Goal: Task Accomplishment & Management: Use online tool/utility

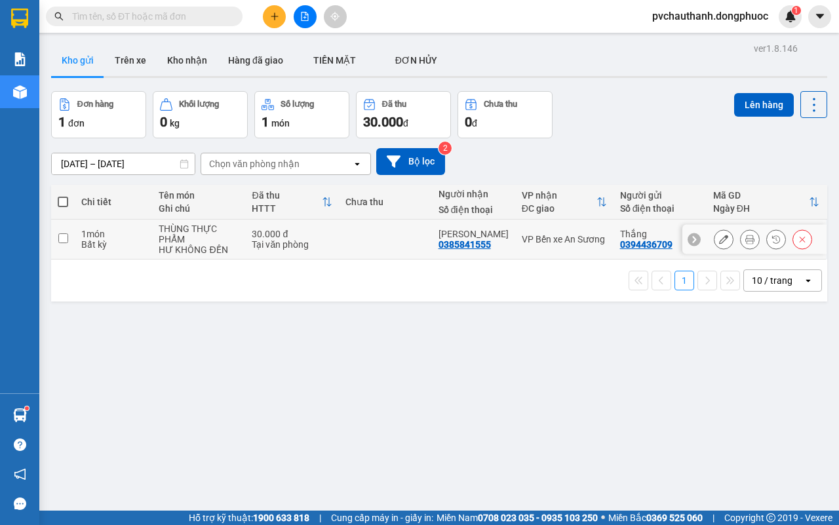
click at [339, 243] on td at bounding box center [385, 240] width 93 height 40
checkbox input "true"
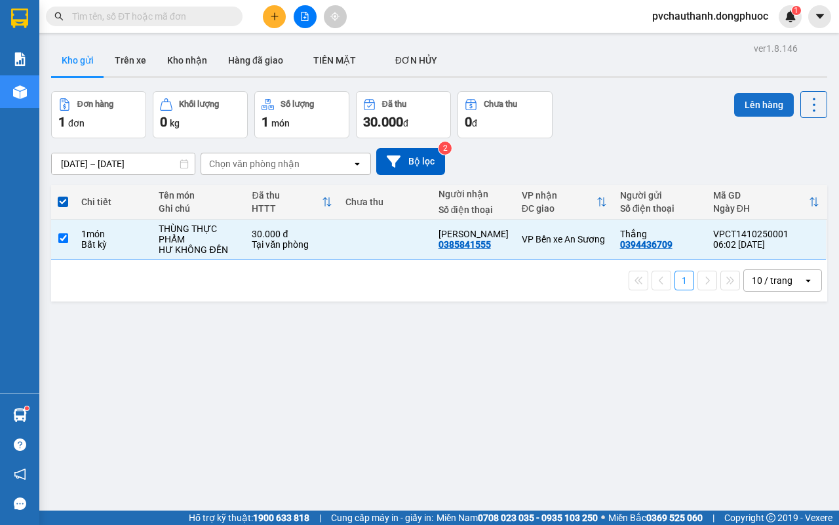
click at [734, 104] on button "Lên hàng" at bounding box center [764, 105] width 60 height 24
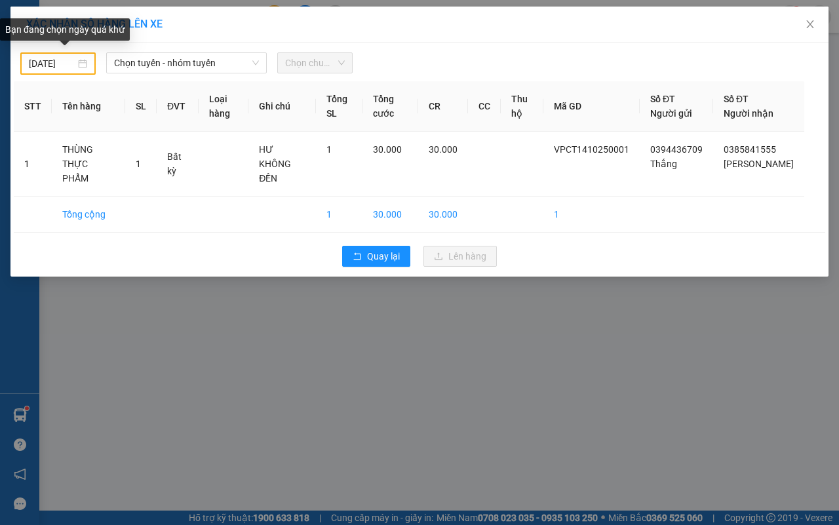
click at [33, 60] on input "[DATE]" at bounding box center [52, 63] width 47 height 14
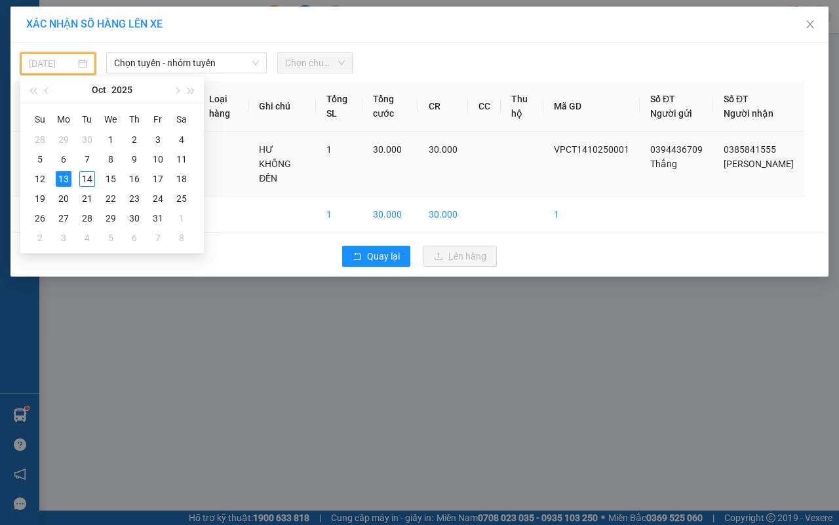
click at [86, 179] on div "14" at bounding box center [87, 179] width 16 height 16
type input "[DATE]"
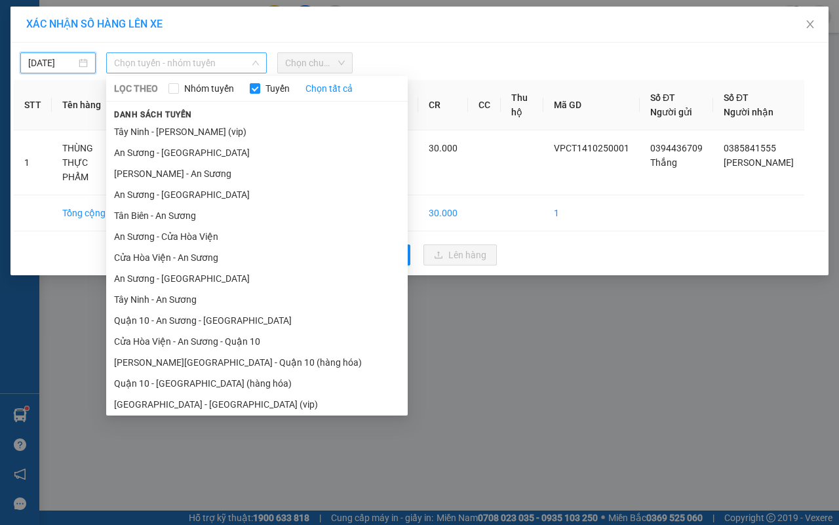
click at [178, 57] on span "Chọn tuyến - nhóm tuyến" at bounding box center [186, 63] width 145 height 20
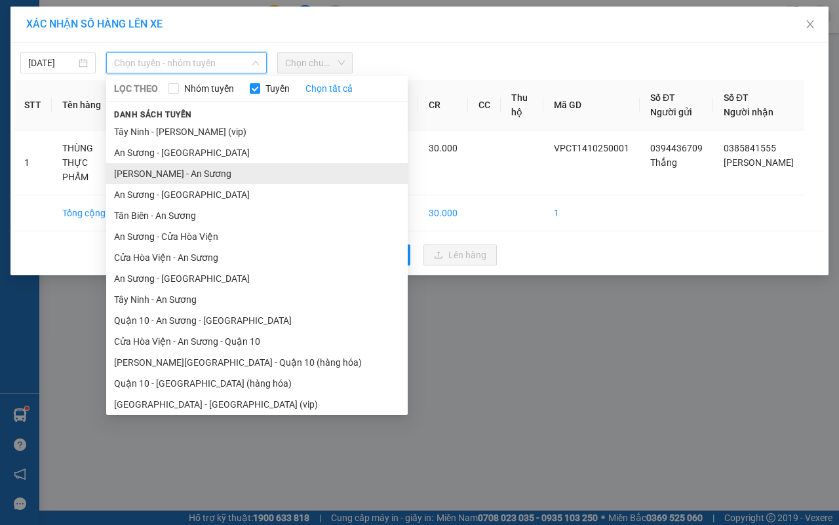
click at [161, 172] on li "[PERSON_NAME] - An Sương" at bounding box center [257, 173] width 302 height 21
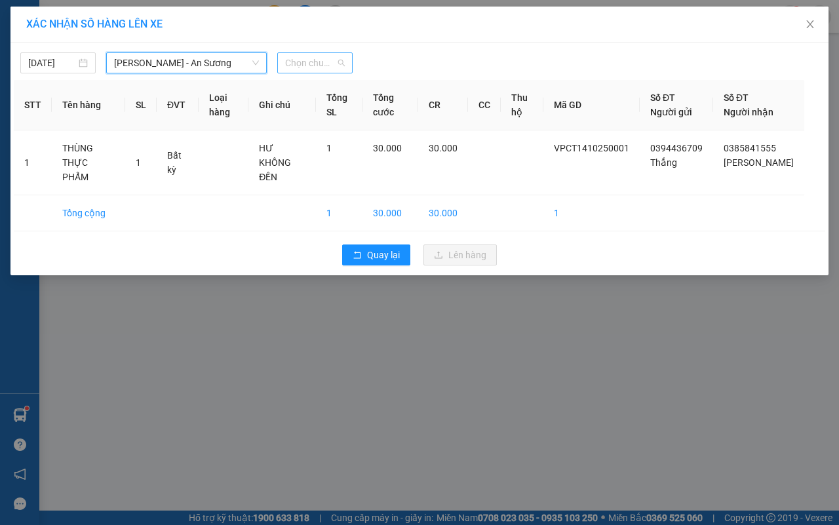
click at [313, 68] on span "Chọn chuyến" at bounding box center [315, 63] width 60 height 20
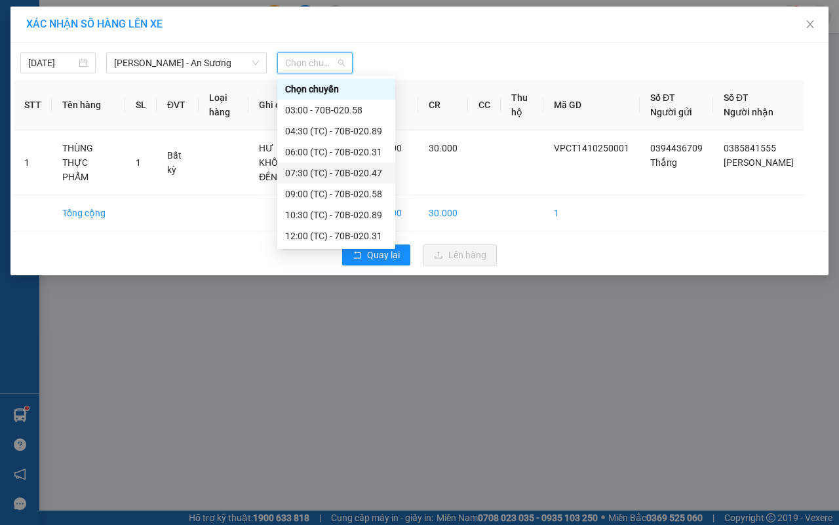
click at [306, 166] on div "07:30 (TC) - 70B-020.47" at bounding box center [336, 173] width 102 height 14
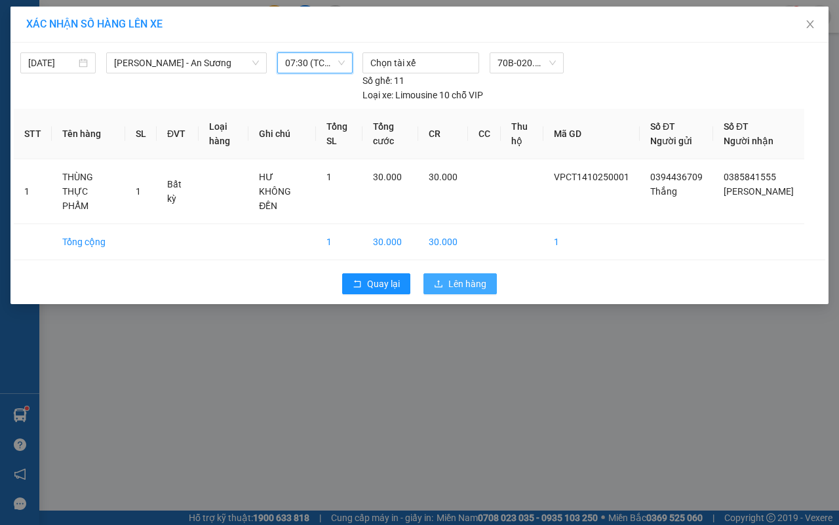
click at [452, 287] on span "Lên hàng" at bounding box center [468, 284] width 38 height 14
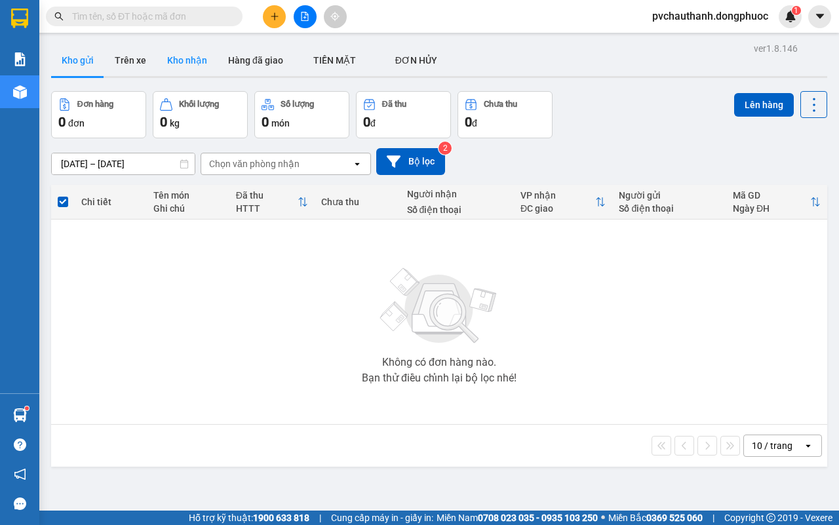
click at [171, 52] on button "Kho nhận" at bounding box center [187, 60] width 61 height 31
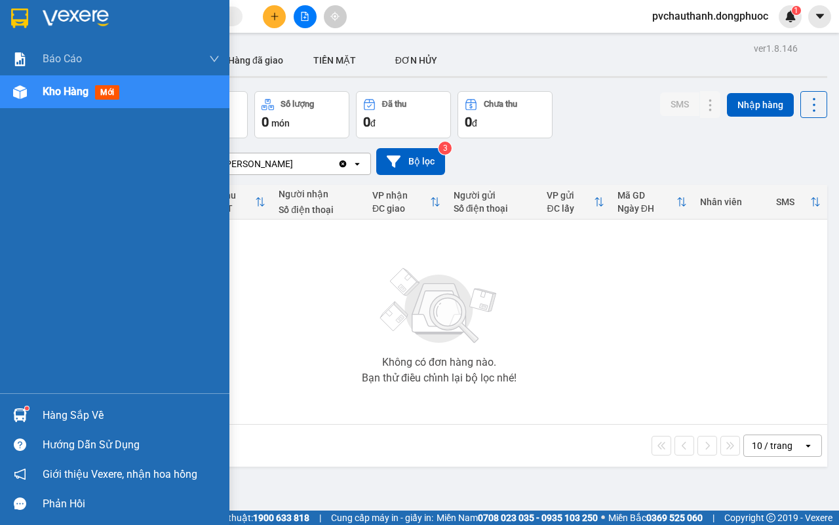
click at [45, 409] on div "Hàng sắp về" at bounding box center [131, 416] width 177 height 20
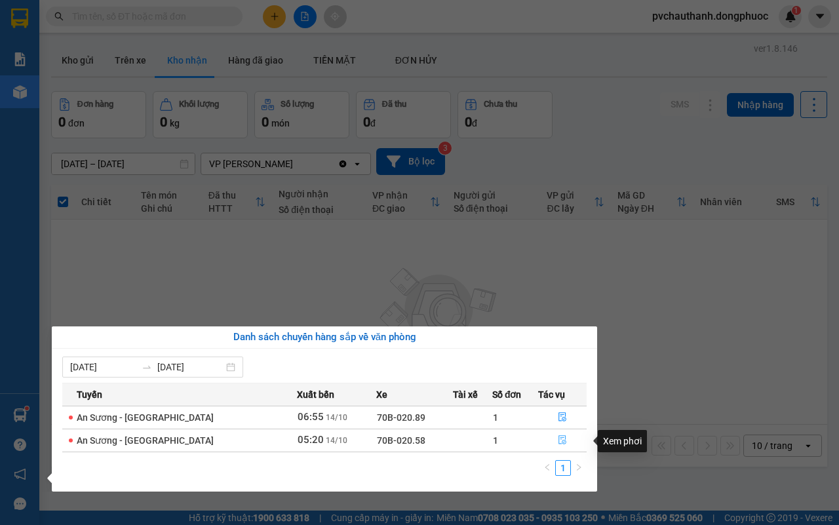
click at [559, 437] on icon "file-done" at bounding box center [562, 439] width 9 height 9
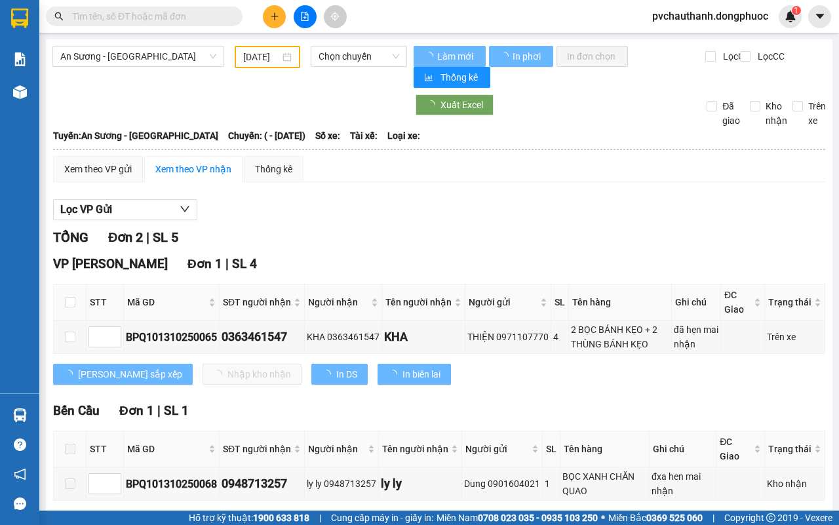
type input "[DATE]"
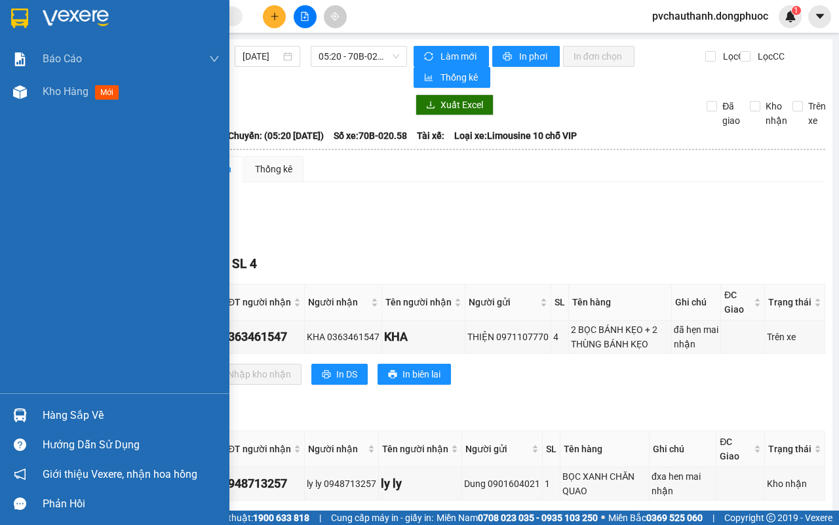
click at [54, 413] on div "Hàng sắp về" at bounding box center [131, 416] width 177 height 20
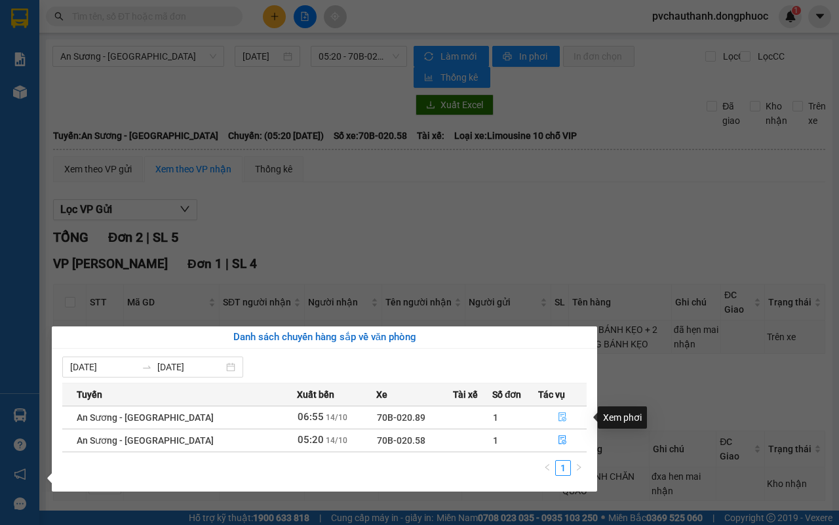
click at [559, 416] on icon "file-done" at bounding box center [562, 416] width 9 height 9
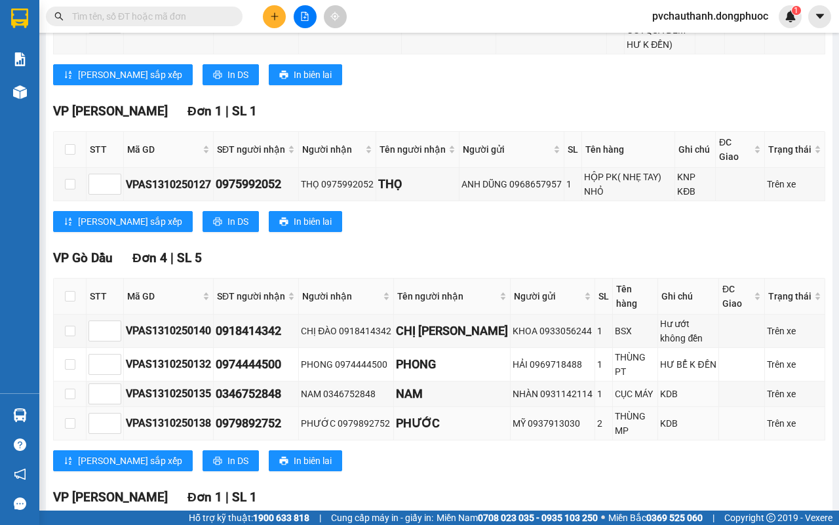
scroll to position [513, 0]
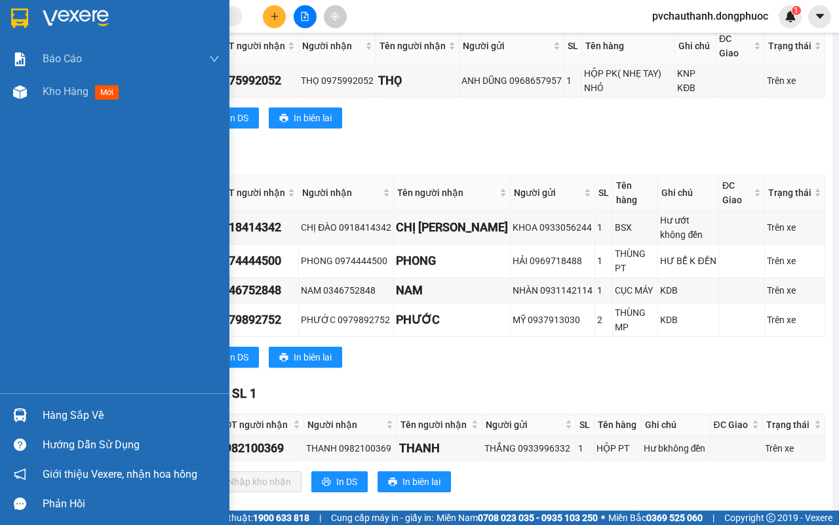
click at [77, 411] on div "Hàng sắp về" at bounding box center [131, 416] width 177 height 20
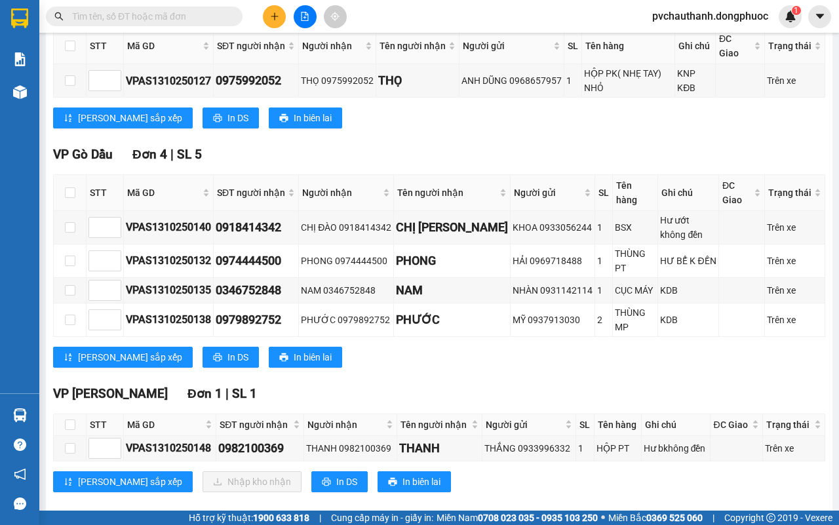
click at [487, 141] on section "Kết quả tìm kiếm ( 0 ) Bộ lọc No Data pvchauthanh.dongphuoc 1 Báo cáo Mẫu 1: Bá…" at bounding box center [419, 262] width 839 height 525
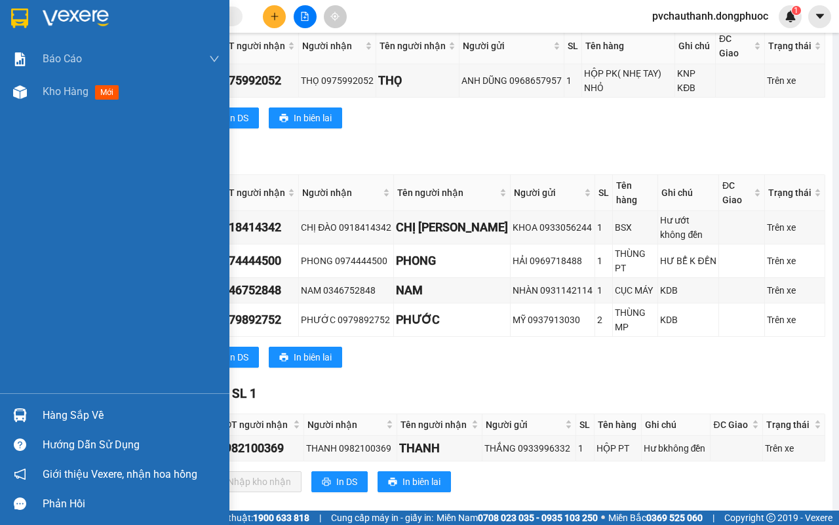
click at [45, 412] on div "Hàng sắp về" at bounding box center [131, 416] width 177 height 20
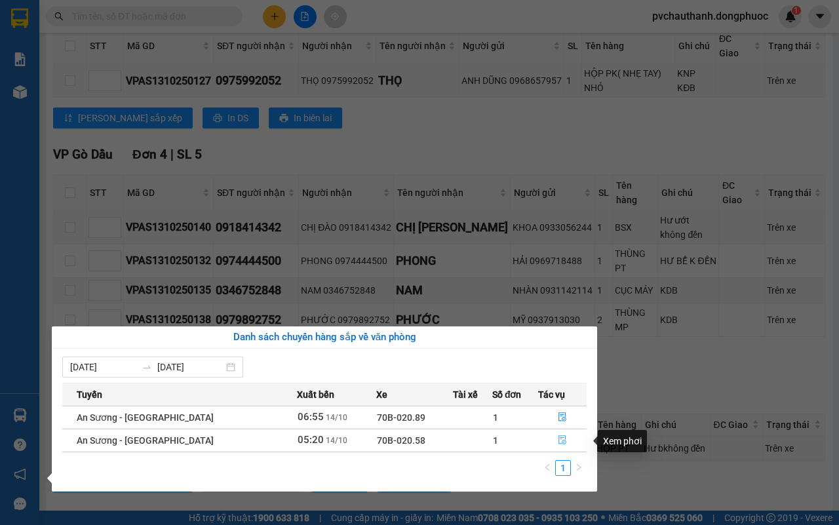
click at [558, 437] on icon "file-done" at bounding box center [562, 439] width 9 height 9
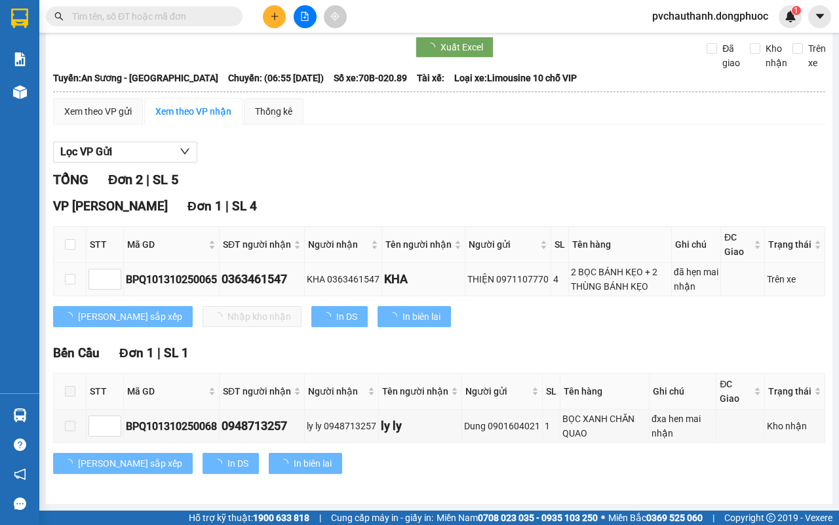
scroll to position [60, 0]
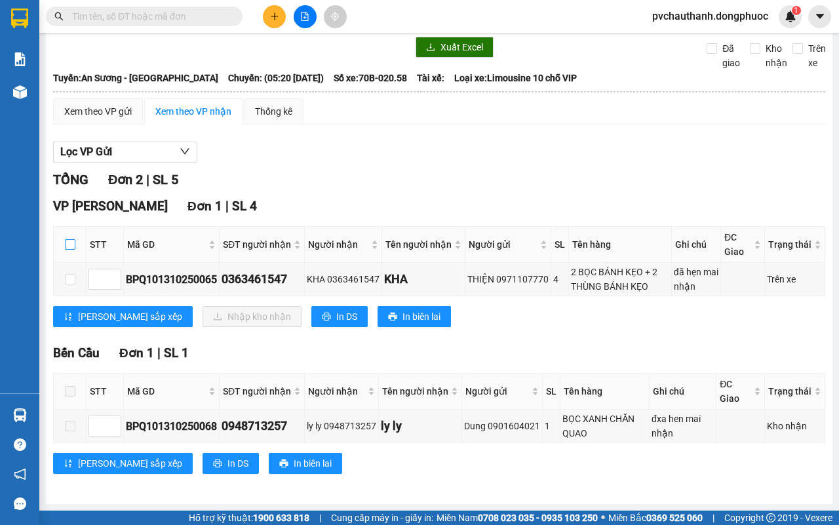
click at [70, 241] on input "checkbox" at bounding box center [70, 244] width 10 height 10
checkbox input "true"
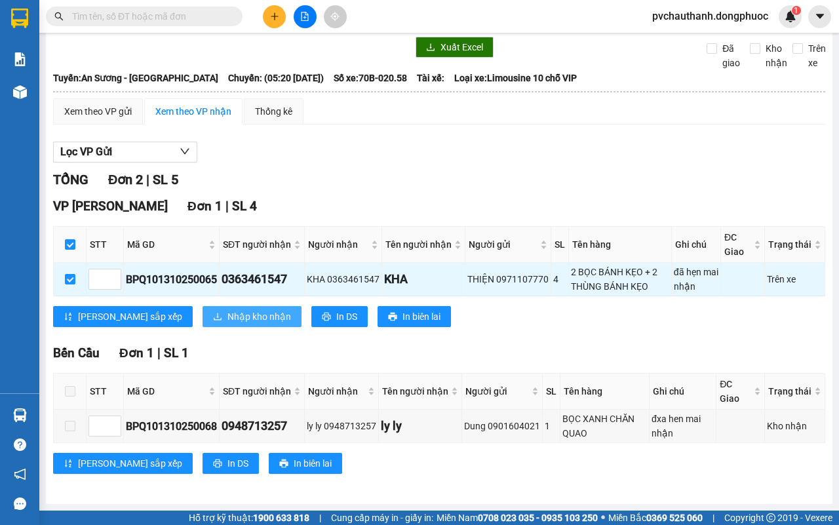
click at [203, 316] on button "Nhập kho nhận" at bounding box center [252, 316] width 99 height 21
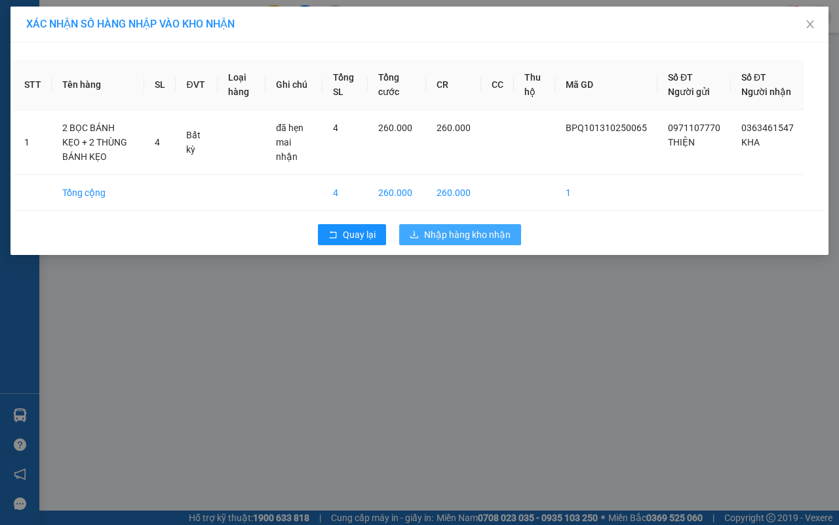
click at [434, 242] on span "Nhập hàng kho nhận" at bounding box center [467, 235] width 87 height 14
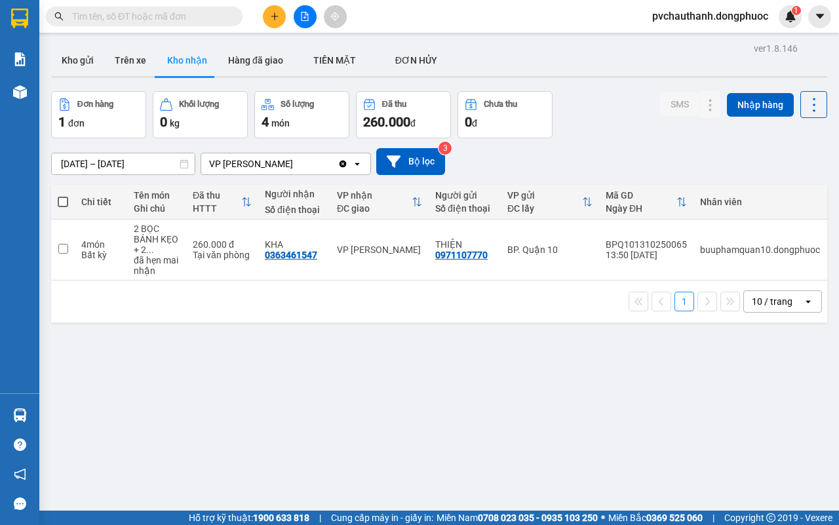
click at [149, 17] on input "text" at bounding box center [149, 16] width 155 height 14
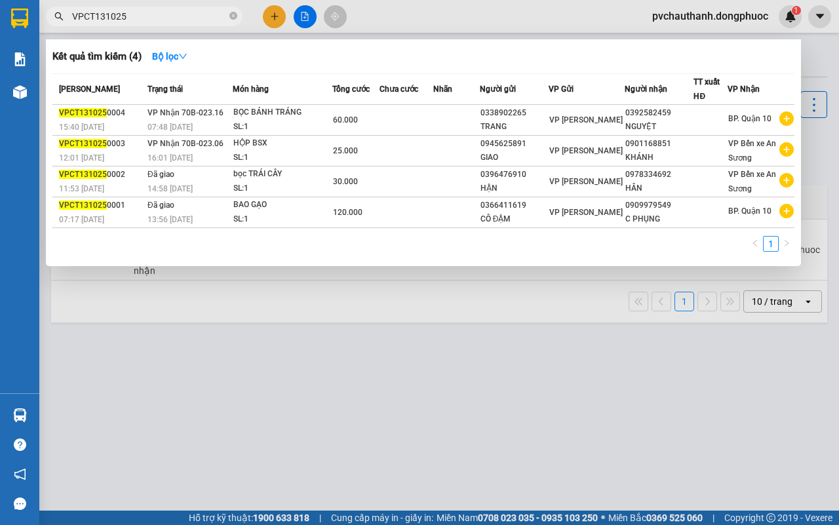
type input "VPCT131025"
click at [150, 340] on div at bounding box center [419, 262] width 839 height 525
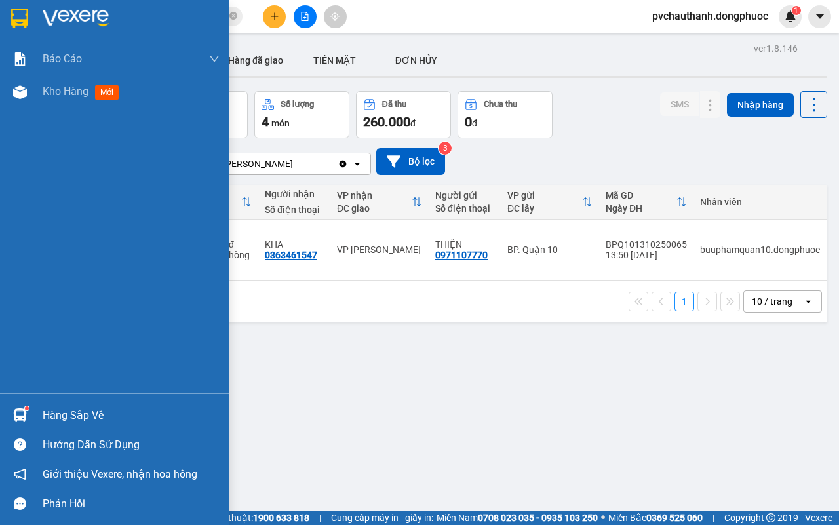
click at [76, 407] on div "Hàng sắp về" at bounding box center [131, 416] width 177 height 20
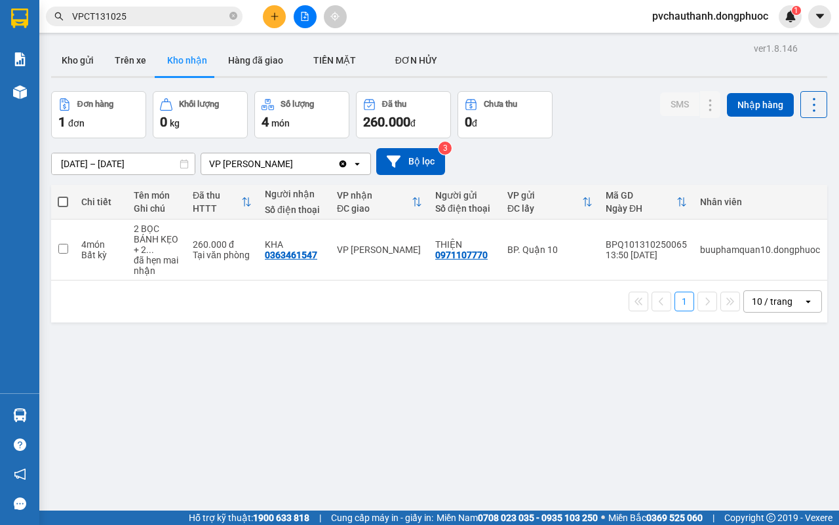
drag, startPoint x: 682, startPoint y: 423, endPoint x: 597, endPoint y: 411, distance: 86.1
click at [679, 424] on section "Kết quả tìm kiếm ( 4 ) Bộ lọc Mã ĐH Trạng thái Món hàng Tổng cước Chưa cước Nhã…" at bounding box center [419, 262] width 839 height 525
click at [86, 62] on button "Kho gửi" at bounding box center [77, 60] width 53 height 31
